Goal: Check status: Check status

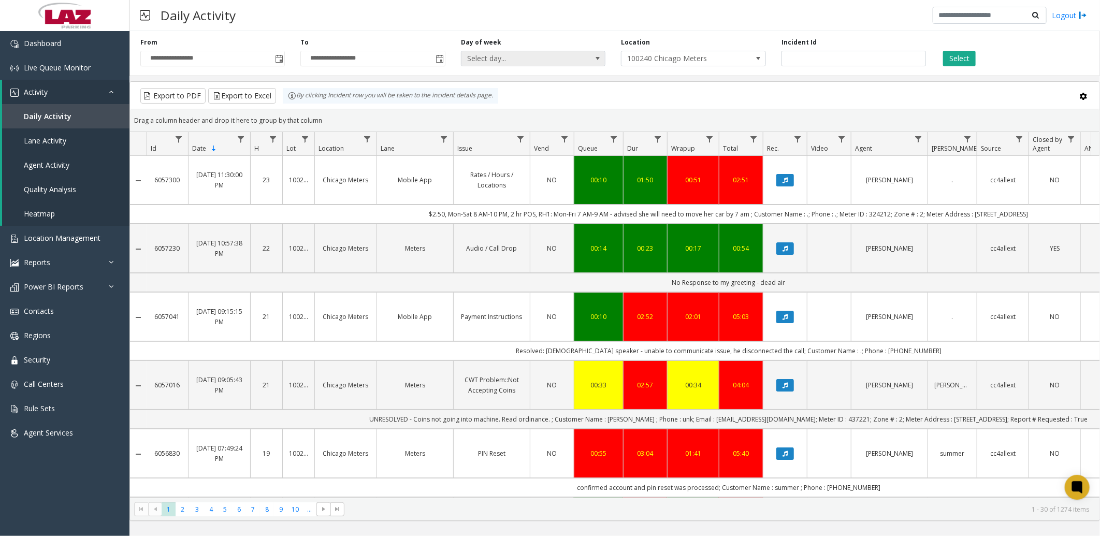
scroll to position [0, 220]
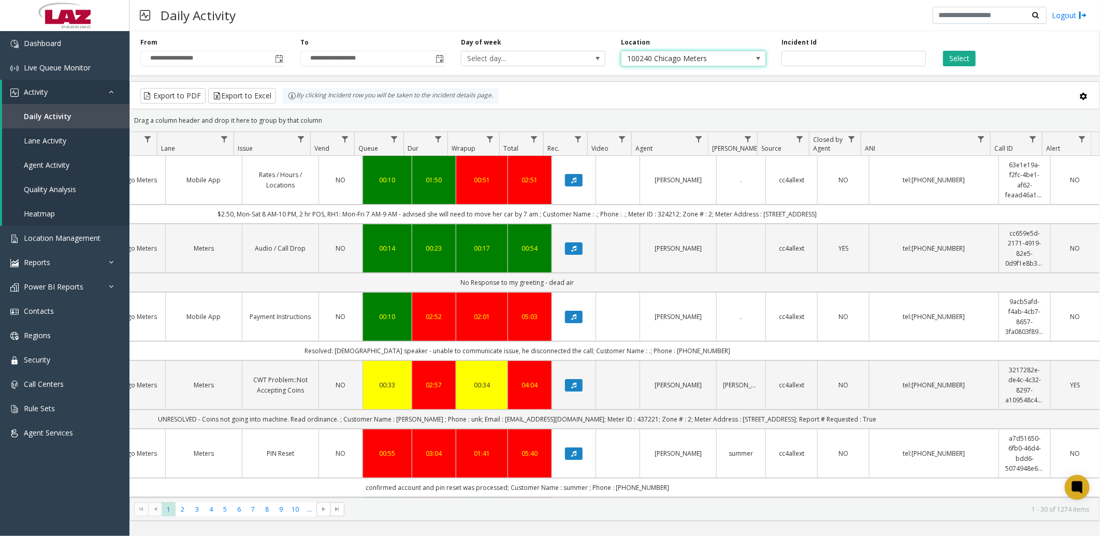
click at [646, 58] on span "100240 Chicago Meters" at bounding box center [678, 58] width 115 height 14
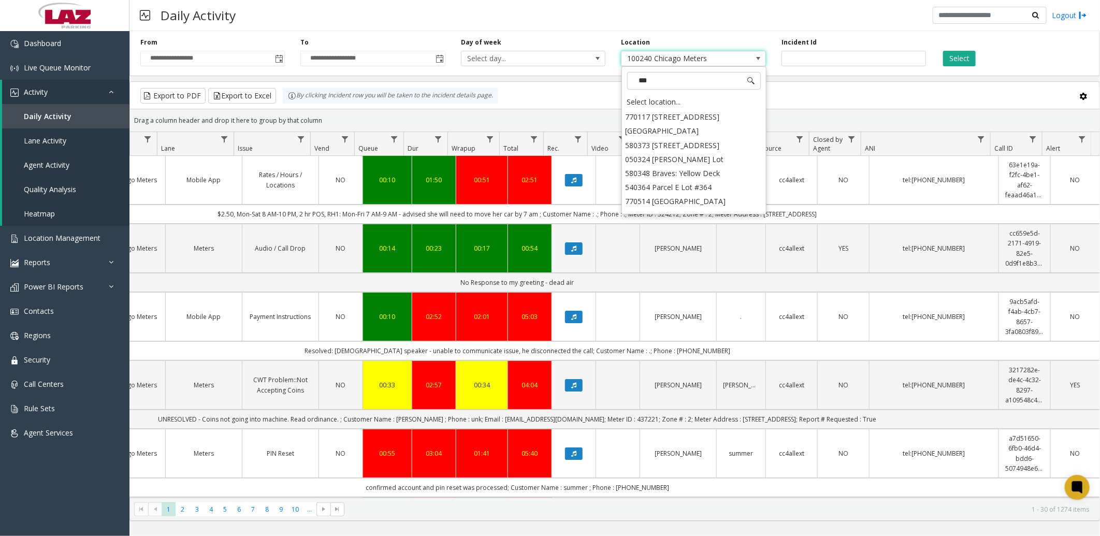
scroll to position [0, 0]
type input "******"
click at [713, 151] on li "[GEOGRAPHIC_DATA]" at bounding box center [694, 158] width 142 height 14
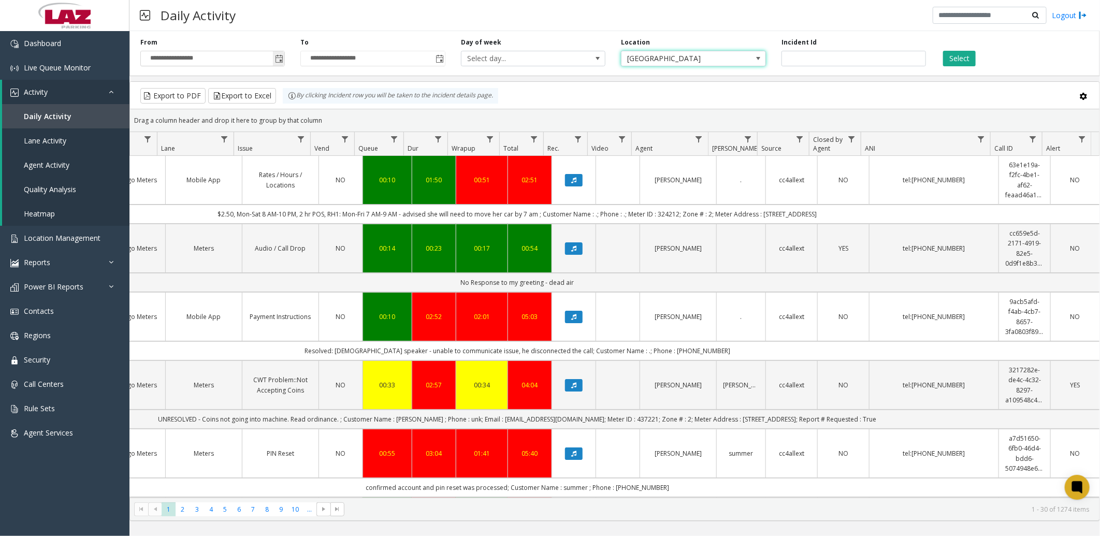
click at [275, 55] on span "Toggle popup" at bounding box center [279, 59] width 8 height 8
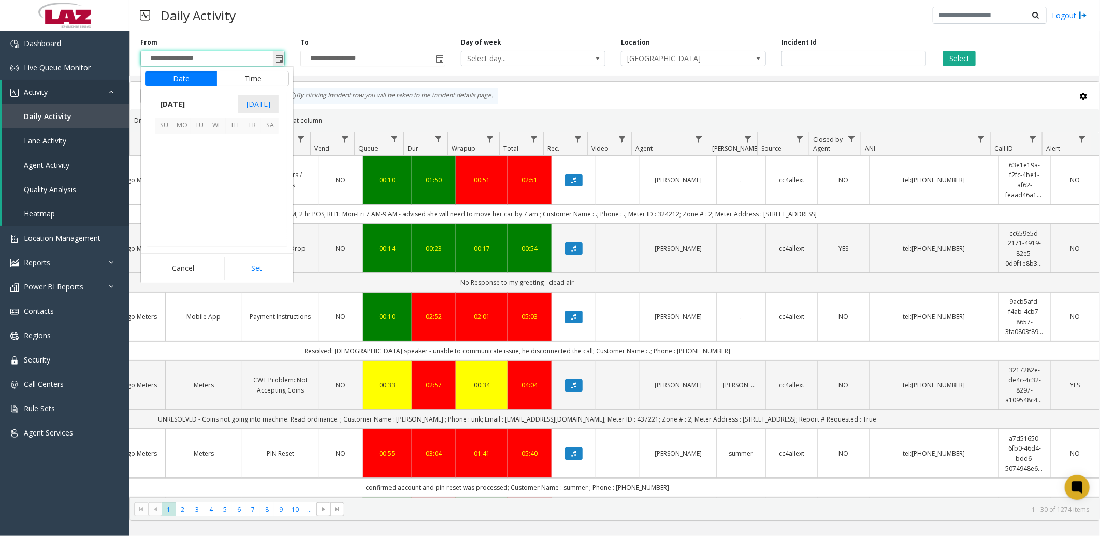
scroll to position [185658, 0]
click at [177, 213] on span "25" at bounding box center [182, 213] width 18 height 18
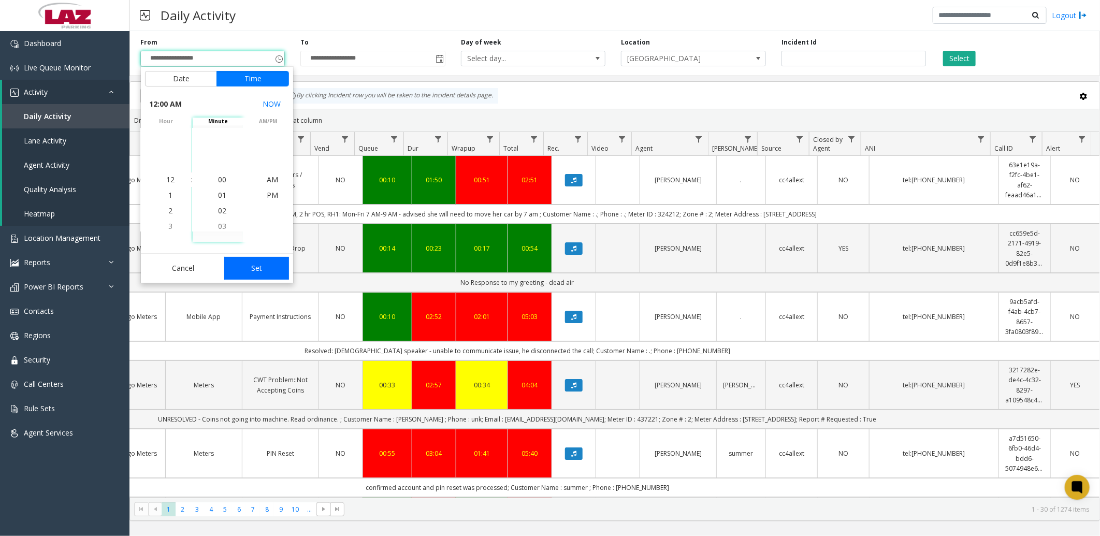
click at [258, 269] on button "Set" at bounding box center [256, 268] width 65 height 23
type input "**********"
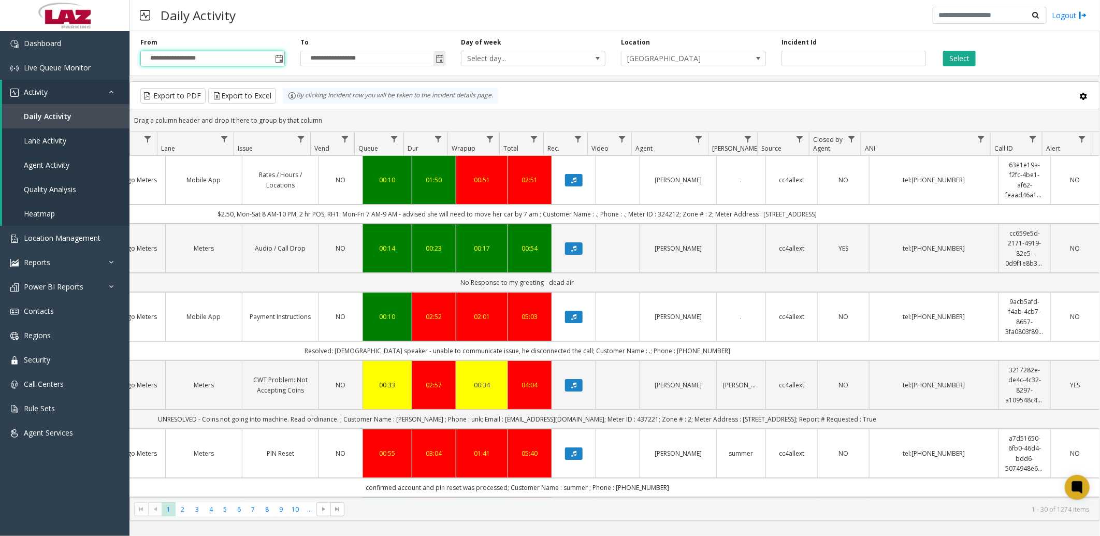
click at [443, 59] on span "Toggle popup" at bounding box center [439, 59] width 8 height 8
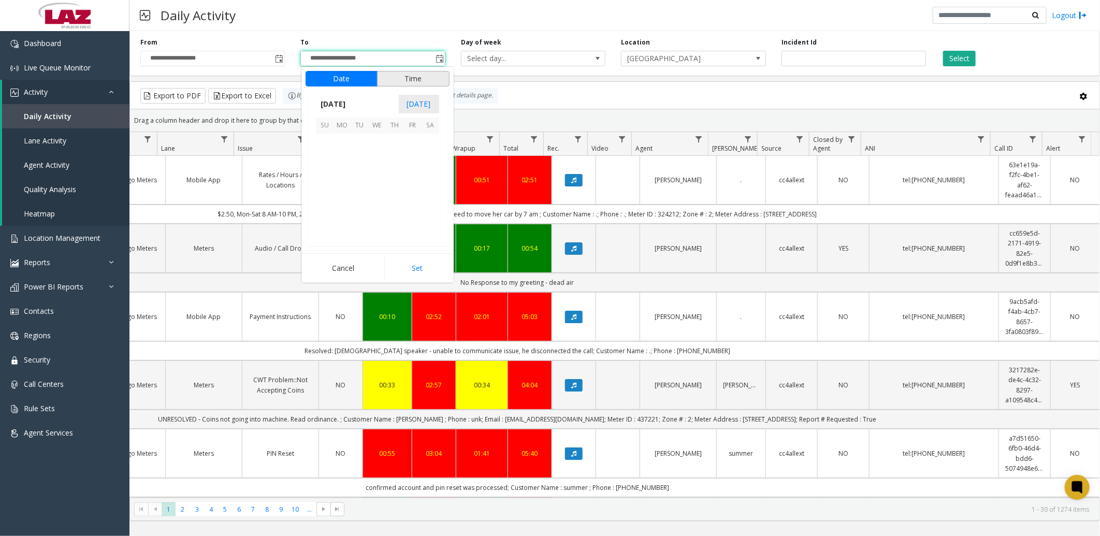
scroll to position [16, 0]
click at [340, 215] on span "25" at bounding box center [342, 213] width 18 height 18
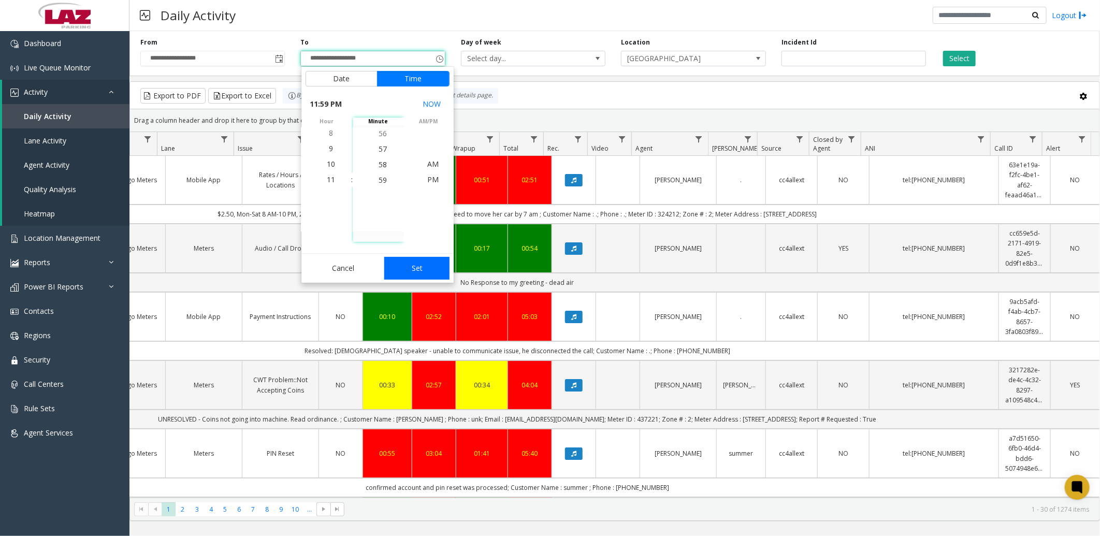
click at [417, 270] on button "Set" at bounding box center [416, 268] width 65 height 23
type input "**********"
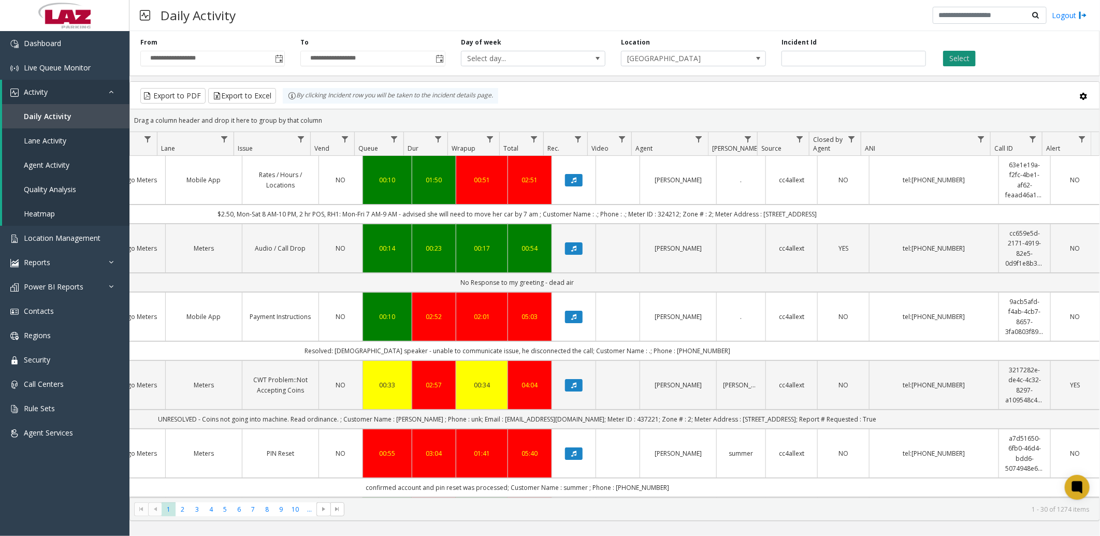
click at [959, 61] on button "Select" at bounding box center [959, 59] width 33 height 16
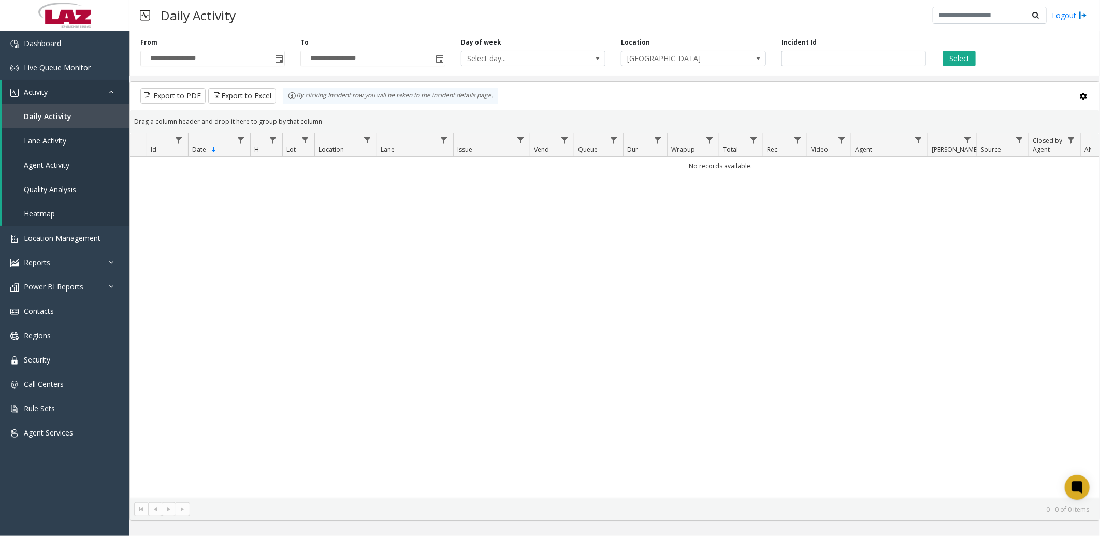
click at [431, 204] on div "No records available." at bounding box center [614, 327] width 969 height 340
click at [966, 53] on button "Select" at bounding box center [959, 59] width 33 height 16
